Goal: Navigation & Orientation: Find specific page/section

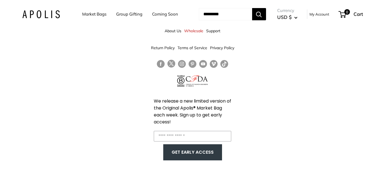
click at [30, 14] on img at bounding box center [41, 14] width 38 height 8
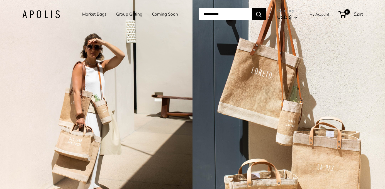
click at [93, 13] on link "Market Bags" at bounding box center [94, 14] width 24 height 8
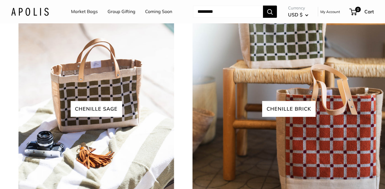
scroll to position [1127, 0]
